Goal: Task Accomplishment & Management: Manage account settings

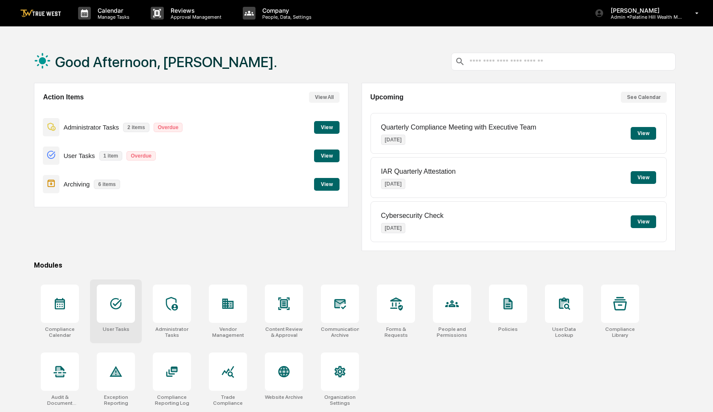
click at [119, 296] on div at bounding box center [116, 303] width 38 height 38
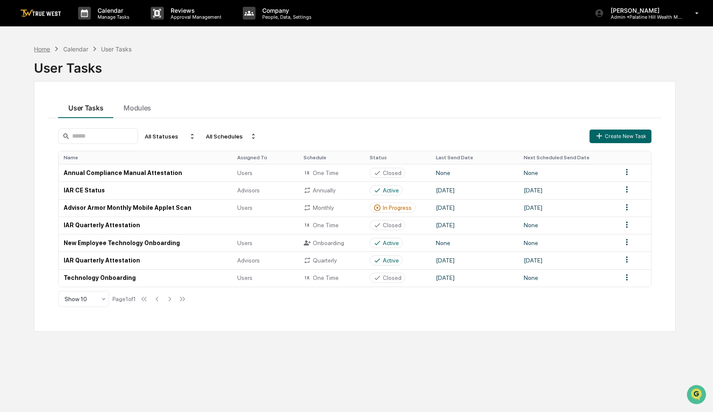
click at [41, 48] on div "Home" at bounding box center [42, 48] width 16 height 7
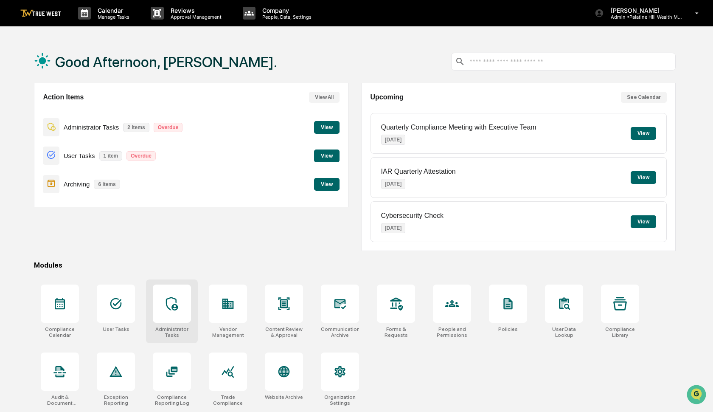
click at [174, 292] on div at bounding box center [172, 303] width 38 height 38
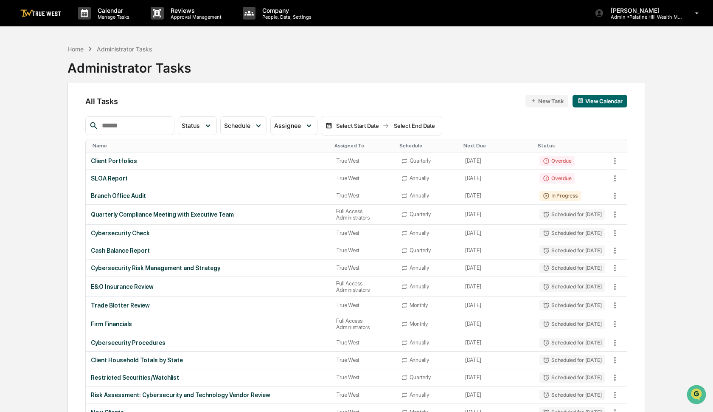
click at [146, 128] on input "text" at bounding box center [134, 125] width 72 height 11
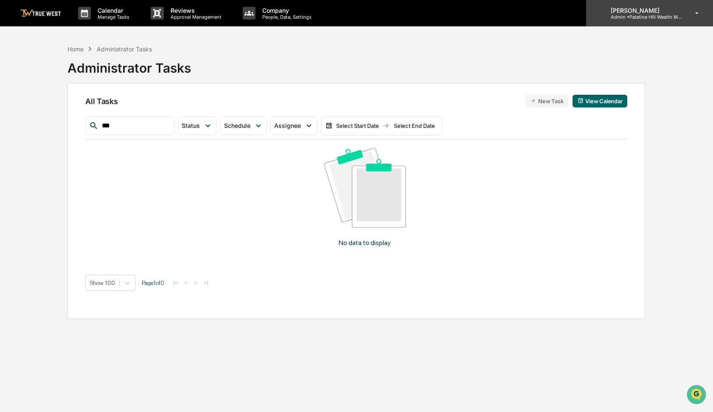
type input "***"
click at [643, 17] on p "Admin • Palatine Hill Wealth Management" at bounding box center [643, 17] width 79 height 6
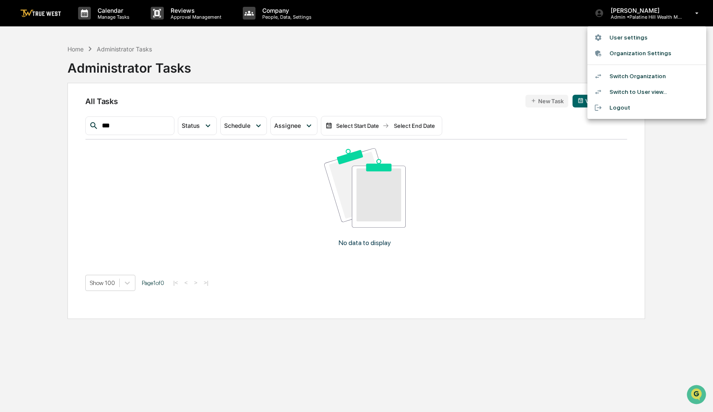
click at [630, 74] on li "Switch Organization" at bounding box center [646, 76] width 119 height 16
